Goal: Task Accomplishment & Management: Manage account settings

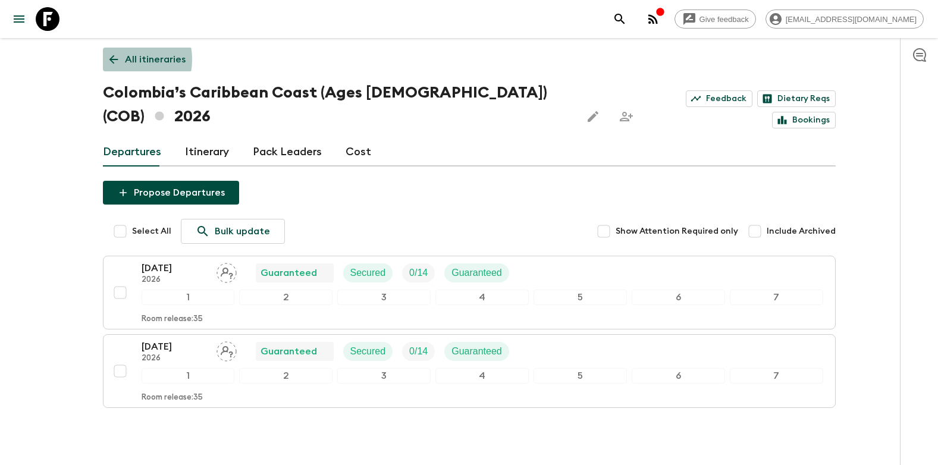
click at [119, 60] on icon at bounding box center [113, 59] width 13 height 13
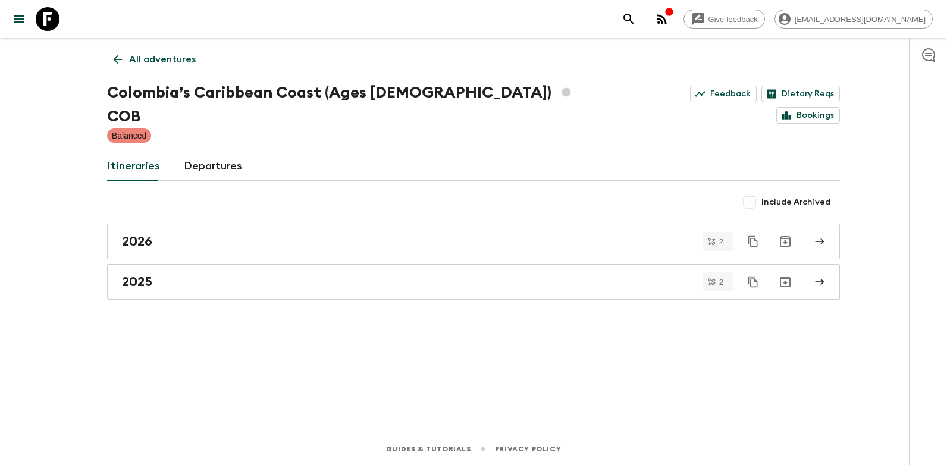
click at [119, 58] on icon at bounding box center [117, 59] width 13 height 13
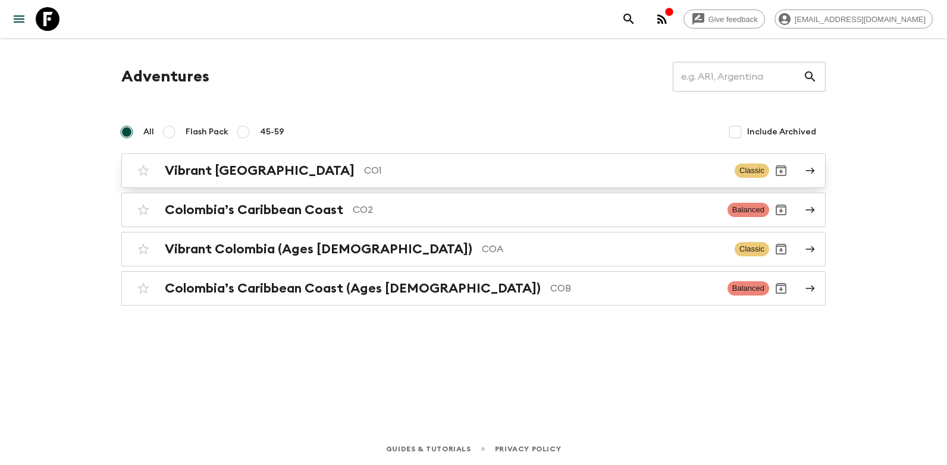
click at [224, 169] on h2 "Vibrant [GEOGRAPHIC_DATA]" at bounding box center [260, 170] width 190 height 15
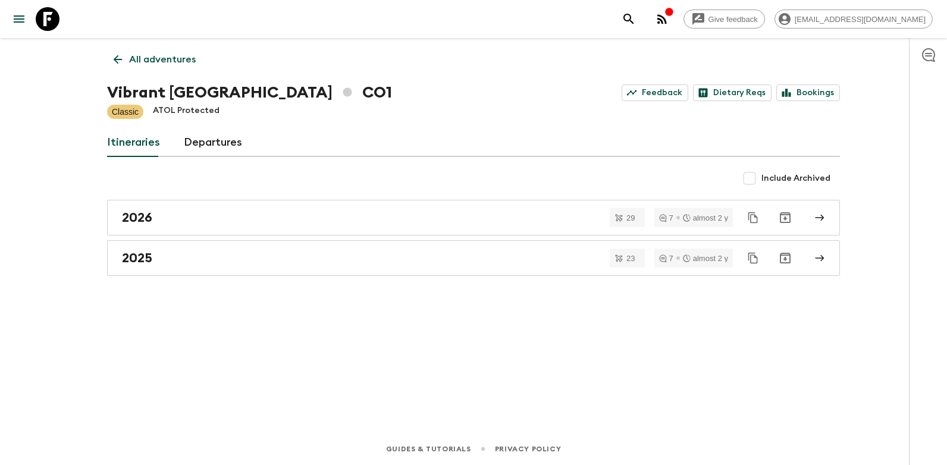
click at [113, 186] on div "Include Archived" at bounding box center [473, 179] width 733 height 24
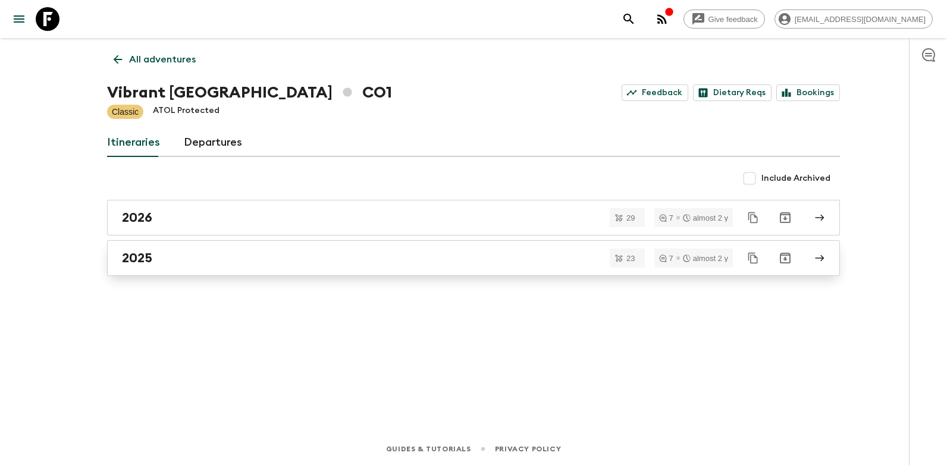
click at [173, 245] on link "2025" at bounding box center [473, 258] width 733 height 36
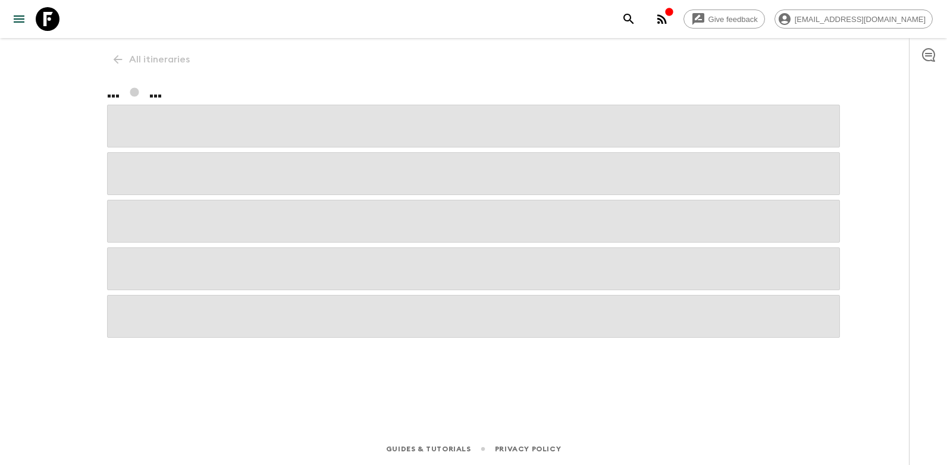
click at [174, 249] on span at bounding box center [473, 269] width 733 height 43
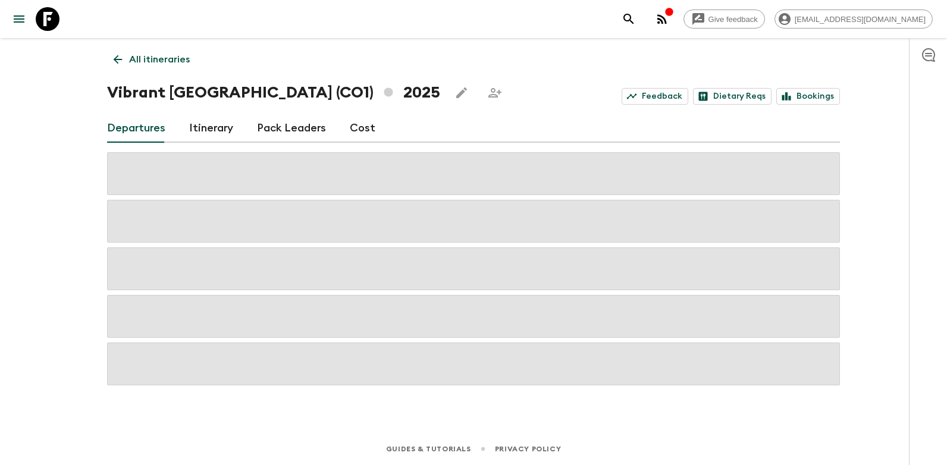
click at [506, 260] on span at bounding box center [473, 269] width 733 height 43
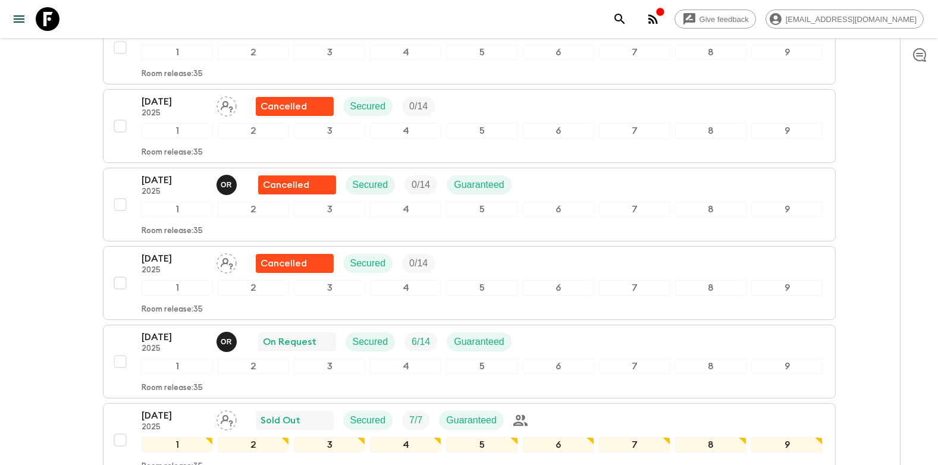
scroll to position [774, 0]
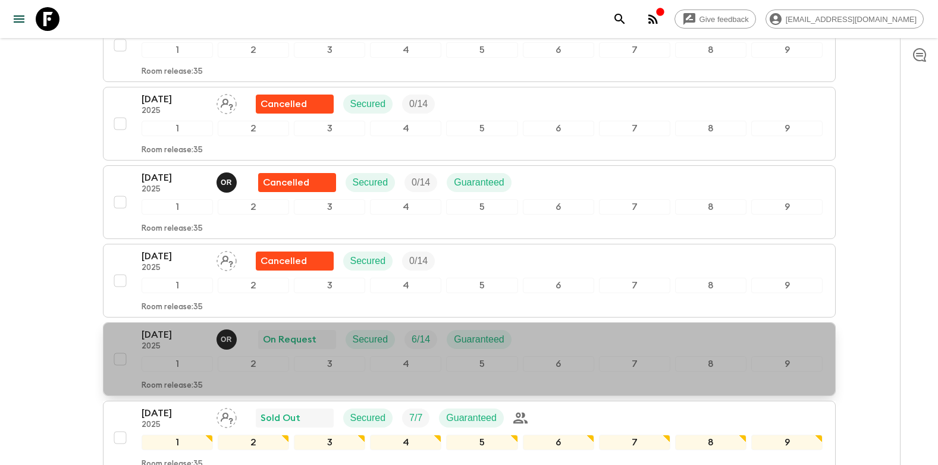
click at [170, 336] on p "[DATE]" at bounding box center [174, 335] width 65 height 14
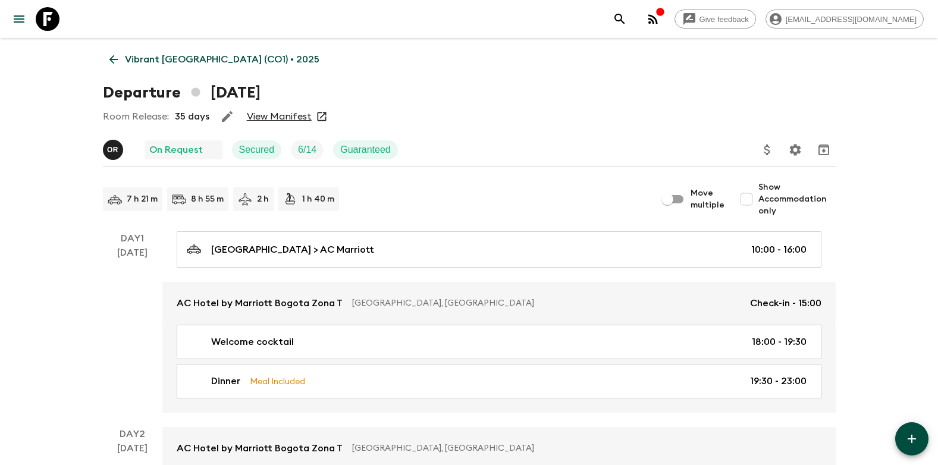
click at [301, 114] on link "View Manifest" at bounding box center [279, 117] width 65 height 12
